Goal: Task Accomplishment & Management: Manage account settings

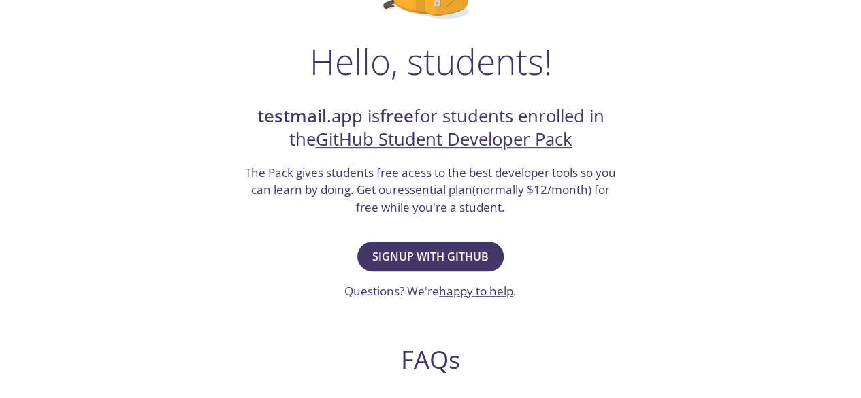
scroll to position [191, 0]
click at [446, 259] on span "Signup with GitHub" at bounding box center [430, 255] width 116 height 19
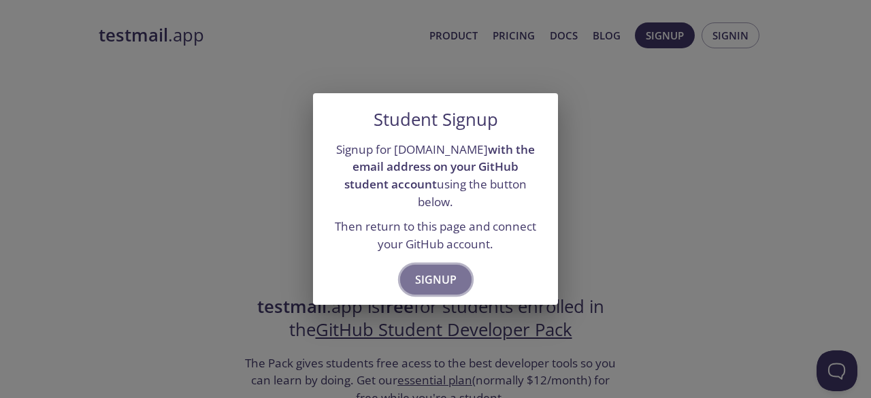
click at [434, 270] on span "Signup" at bounding box center [436, 279] width 42 height 19
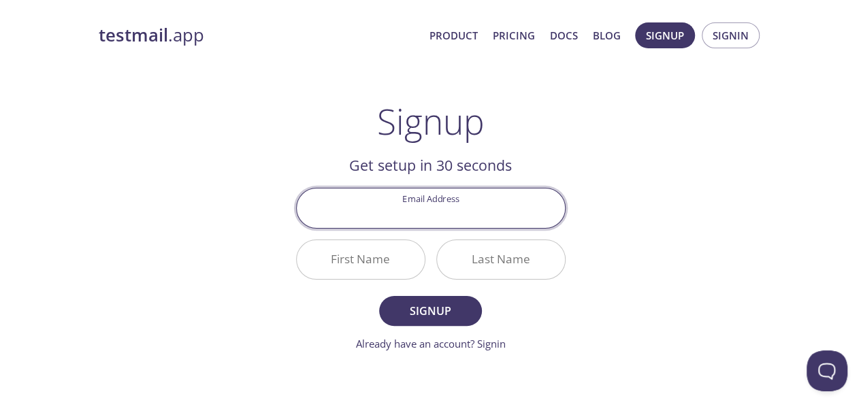
click at [444, 218] on input "Email Address" at bounding box center [431, 208] width 268 height 39
type input "[EMAIL_ADDRESS][DOMAIN_NAME]"
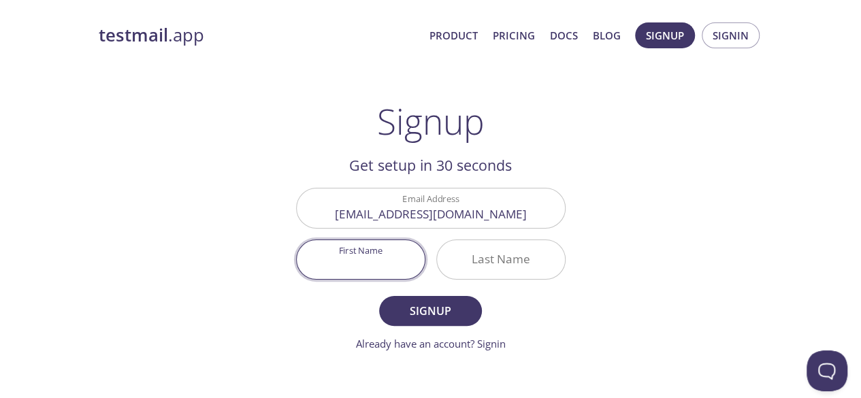
click at [406, 266] on input "First Name" at bounding box center [361, 259] width 128 height 39
type input "[PERSON_NAME]"
click at [537, 255] on input "Last Name" at bounding box center [501, 259] width 128 height 39
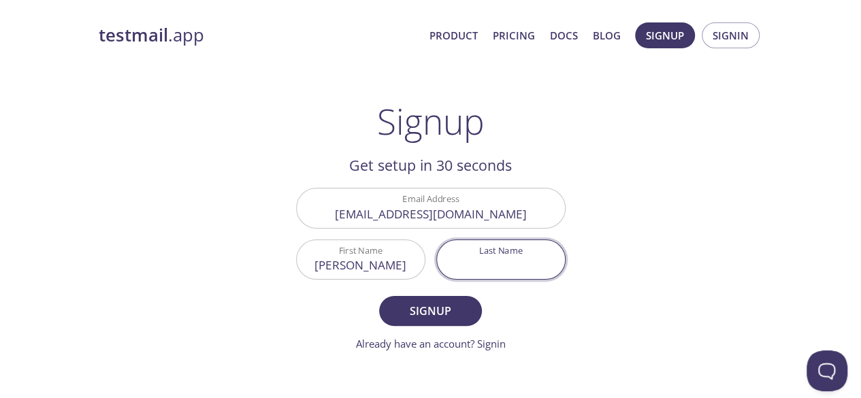
type input "[PERSON_NAME]"
click at [441, 315] on span "Signup" at bounding box center [430, 311] width 72 height 19
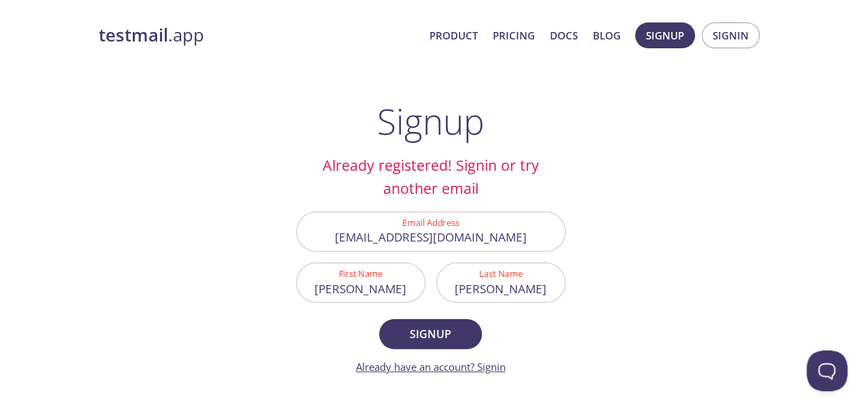
click at [488, 373] on link "Already have an account? Signin" at bounding box center [431, 367] width 150 height 14
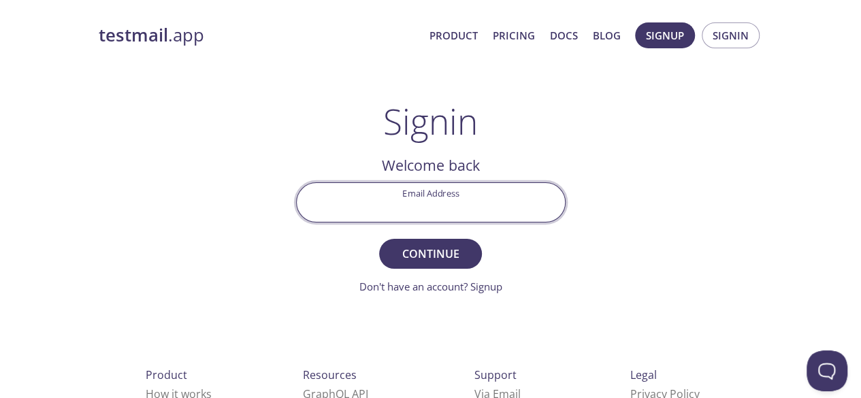
click at [446, 200] on input "Email Address" at bounding box center [431, 202] width 268 height 39
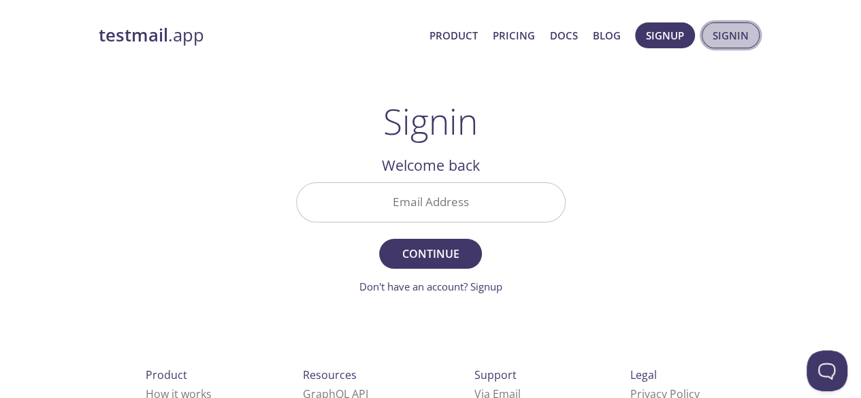
click at [730, 32] on span "Signin" at bounding box center [731, 36] width 36 height 18
click at [411, 199] on input "Email Address" at bounding box center [431, 202] width 268 height 39
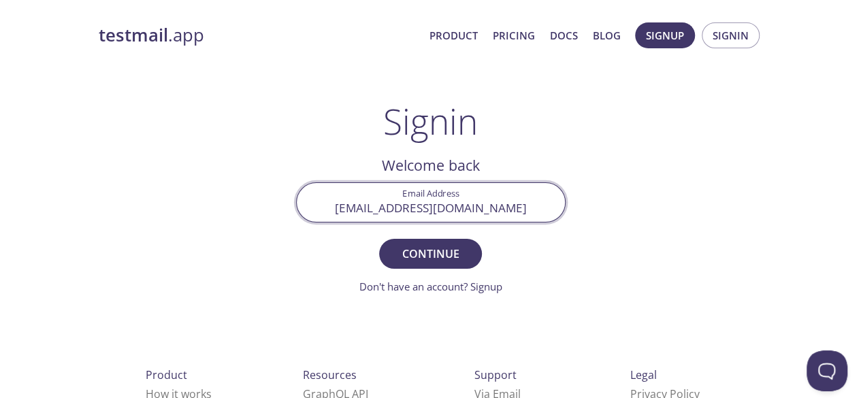
type input "[EMAIL_ADDRESS][DOMAIN_NAME]"
click at [379, 239] on button "Continue" at bounding box center [430, 254] width 102 height 30
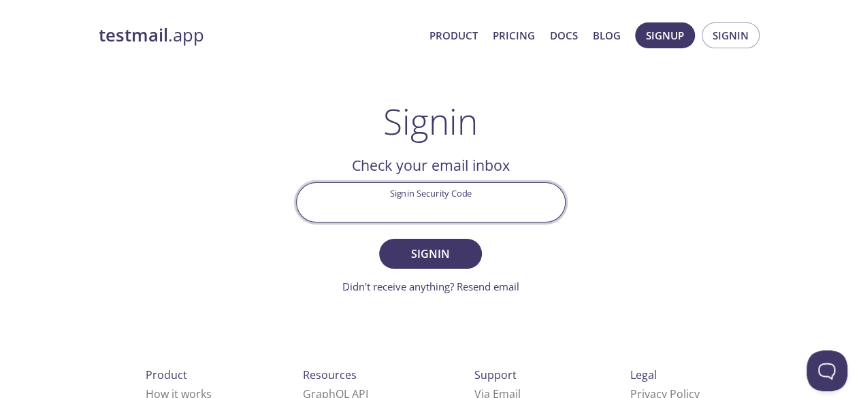
click at [411, 199] on input "Signin Security Code" at bounding box center [431, 202] width 268 height 39
type input "DCSM2P5"
click at [379, 239] on button "Signin" at bounding box center [430, 254] width 102 height 30
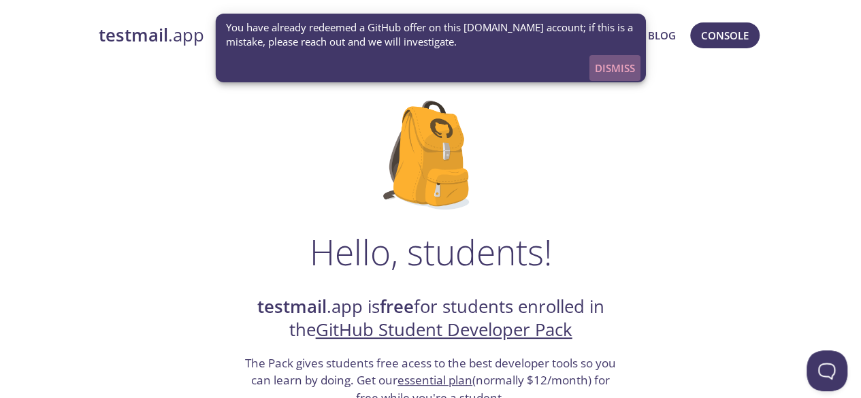
click at [604, 71] on span "Dismiss" at bounding box center [615, 68] width 40 height 18
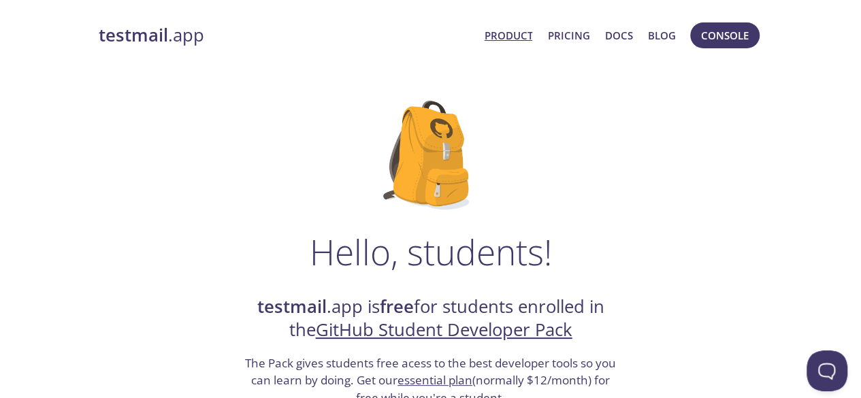
click at [512, 33] on link "Product" at bounding box center [508, 36] width 48 height 18
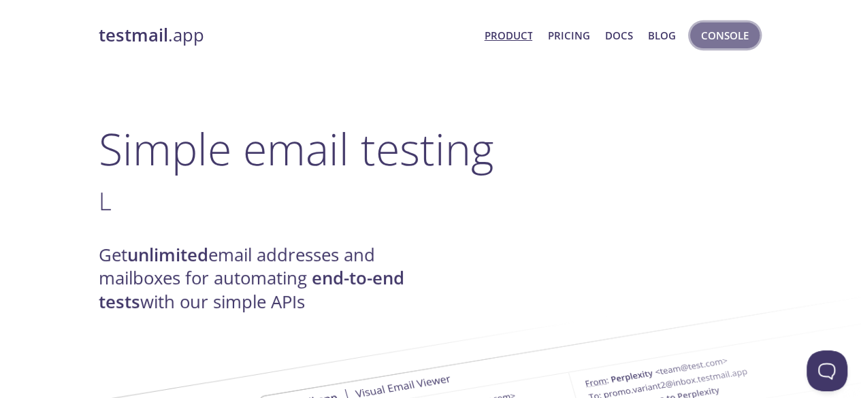
click at [701, 32] on span "Console" at bounding box center [725, 36] width 48 height 18
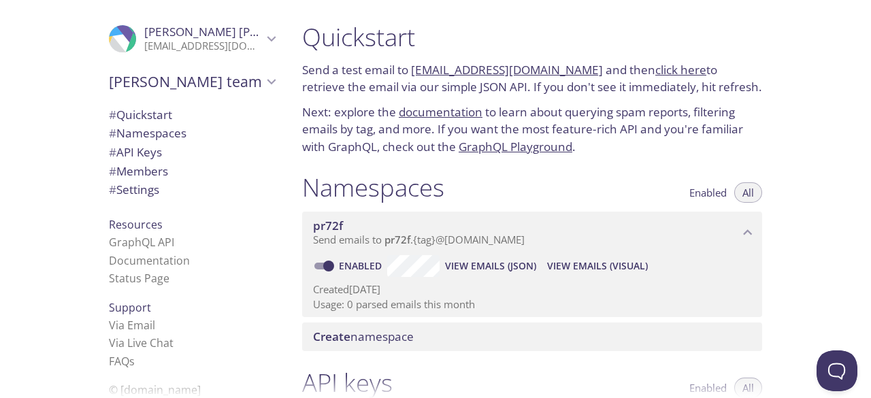
scroll to position [6, 0]
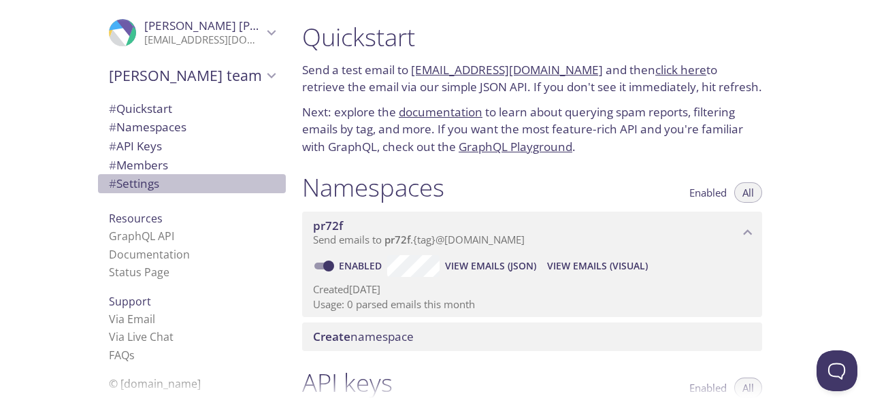
click at [143, 182] on span "# Settings" at bounding box center [134, 184] width 50 height 16
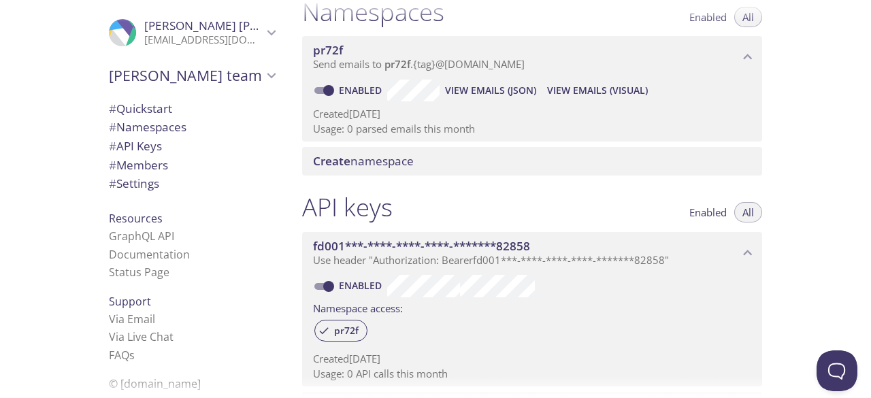
scroll to position [143, 0]
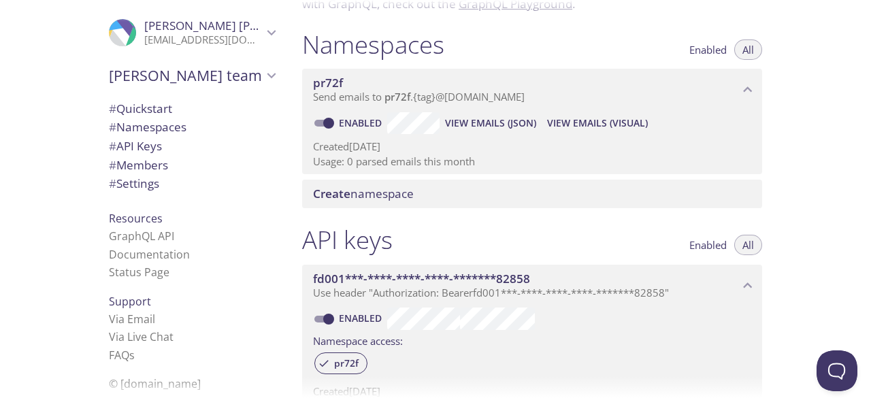
click at [146, 112] on span "# Quickstart" at bounding box center [140, 109] width 63 height 16
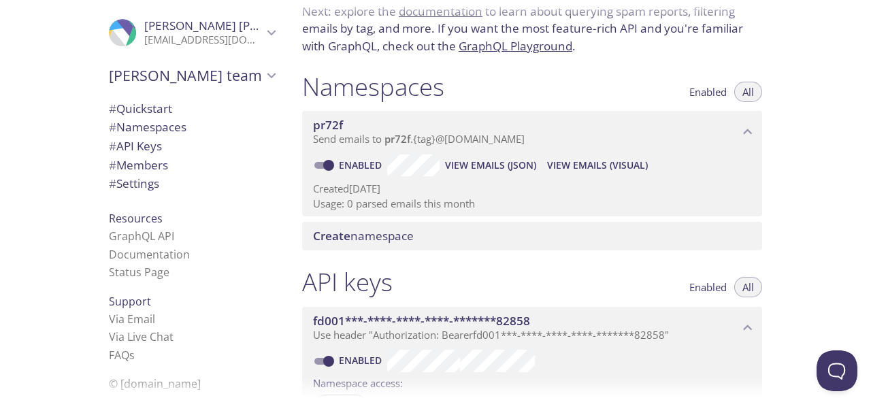
scroll to position [110, 0]
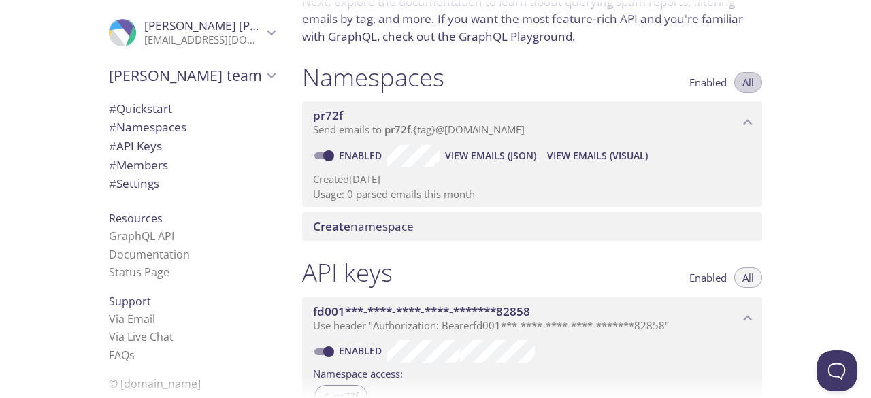
click at [751, 82] on span "All" at bounding box center [749, 82] width 12 height 0
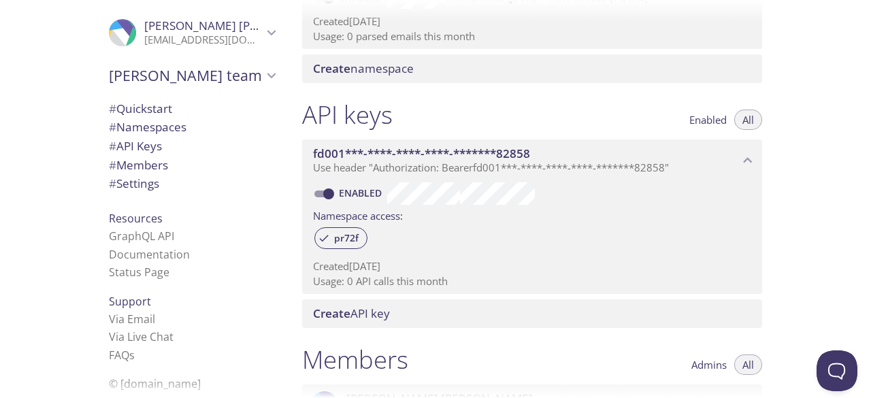
scroll to position [270, 0]
type button "all"
